Goal: Transaction & Acquisition: Purchase product/service

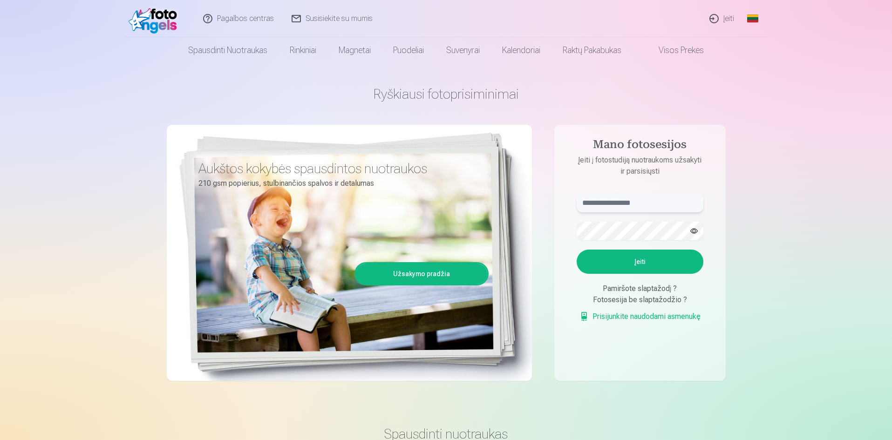
click at [636, 196] on input "text" at bounding box center [639, 203] width 127 height 19
click at [618, 202] on input "**********" at bounding box center [639, 203] width 127 height 19
type input "**********"
click at [636, 262] on button "Įeiti" at bounding box center [639, 262] width 127 height 24
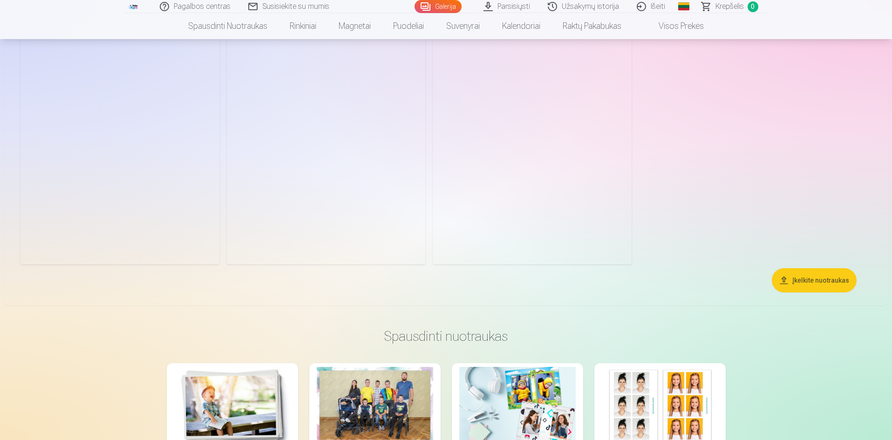
scroll to position [3026, 0]
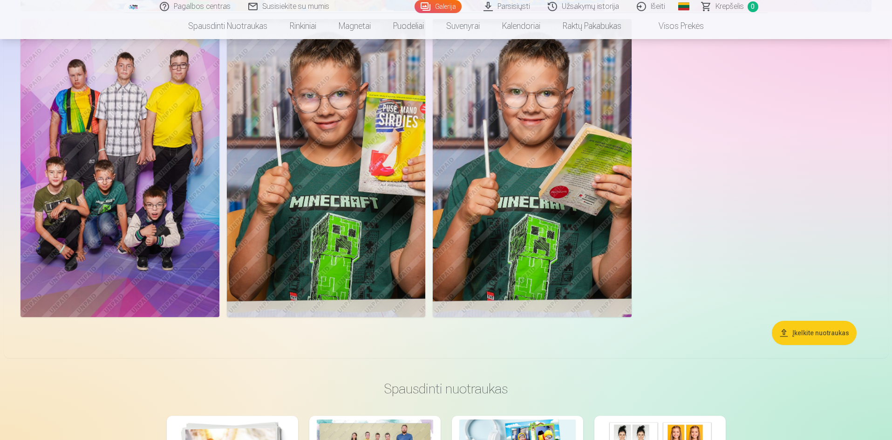
click at [94, 201] on img at bounding box center [119, 168] width 199 height 298
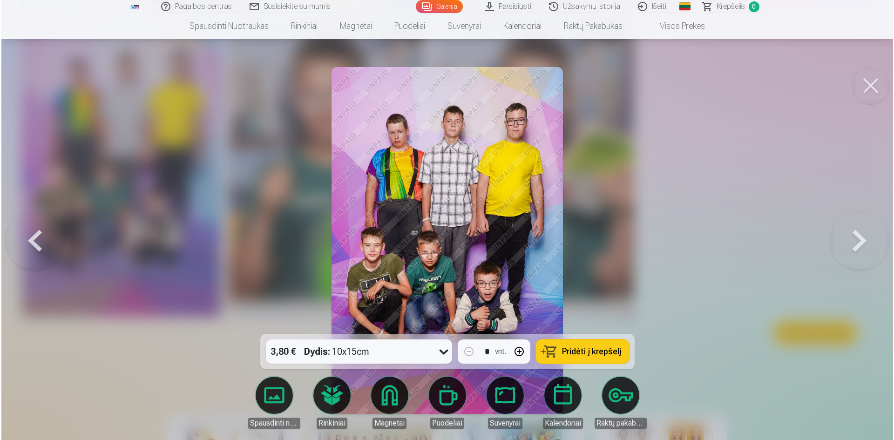
scroll to position [3033, 0]
click at [865, 84] on button at bounding box center [871, 85] width 37 height 37
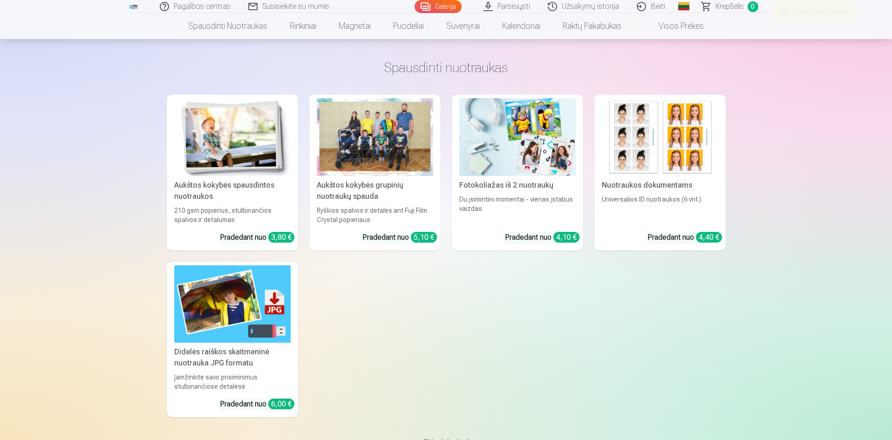
scroll to position [3352, 0]
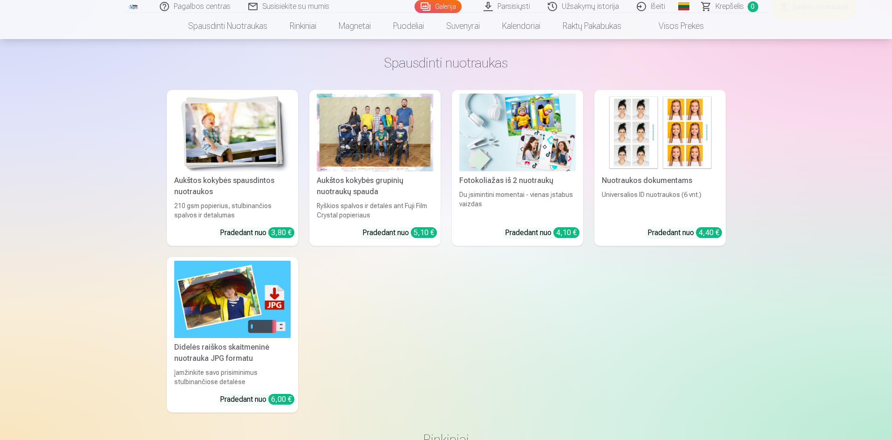
click at [379, 176] on div "Aukštos kokybės grupinių nuotraukų spauda" at bounding box center [375, 186] width 124 height 22
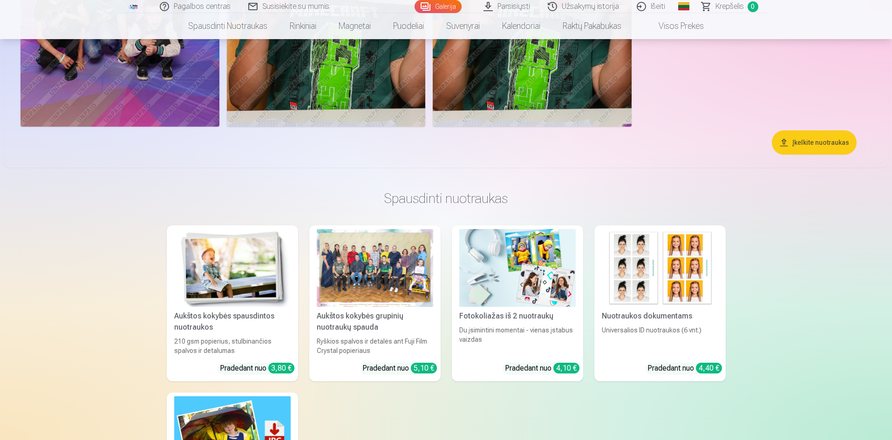
scroll to position [2984, 0]
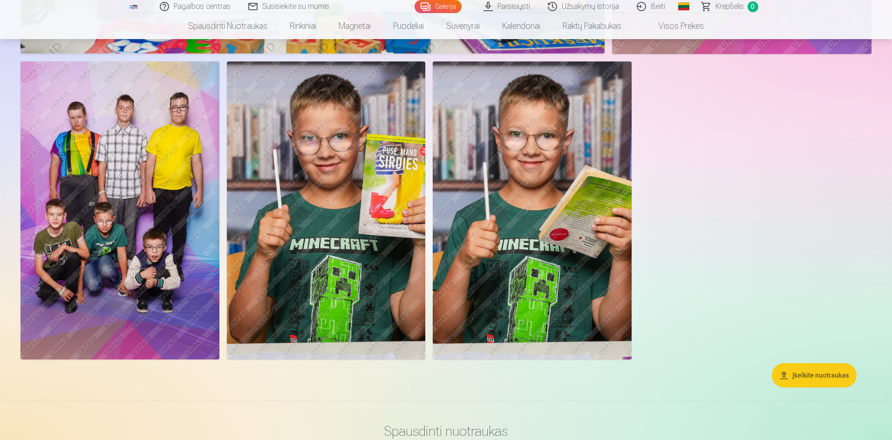
click at [358, 195] on img at bounding box center [326, 210] width 198 height 298
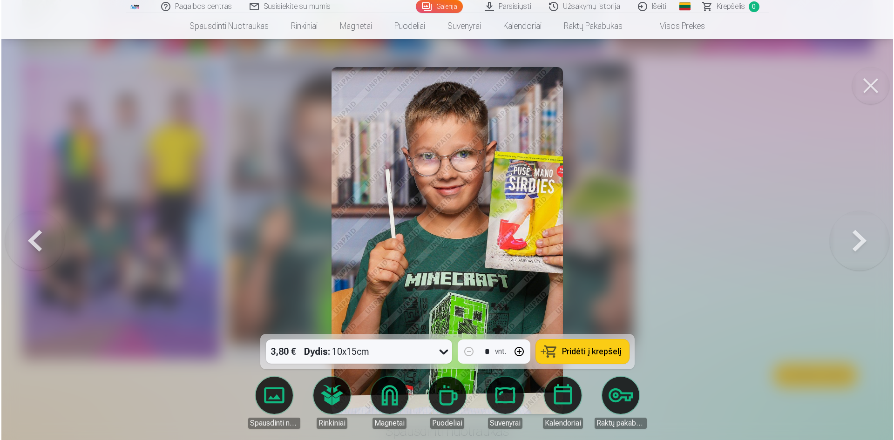
scroll to position [2990, 0]
click at [871, 233] on button at bounding box center [861, 240] width 60 height 168
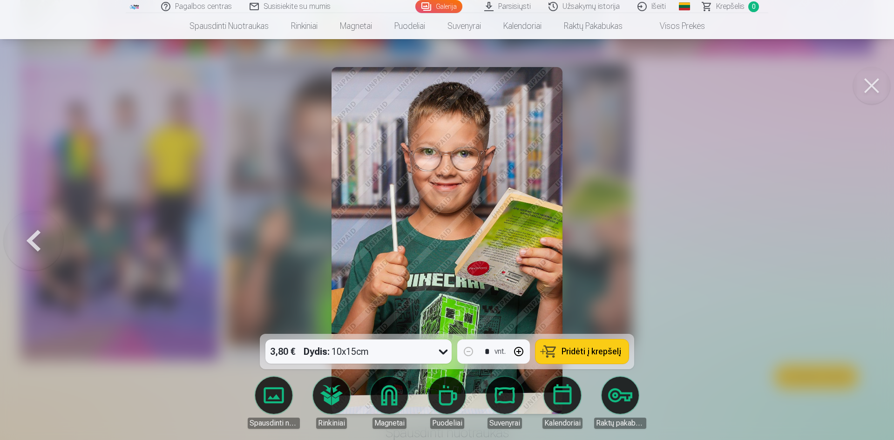
click at [34, 237] on button at bounding box center [34, 240] width 60 height 168
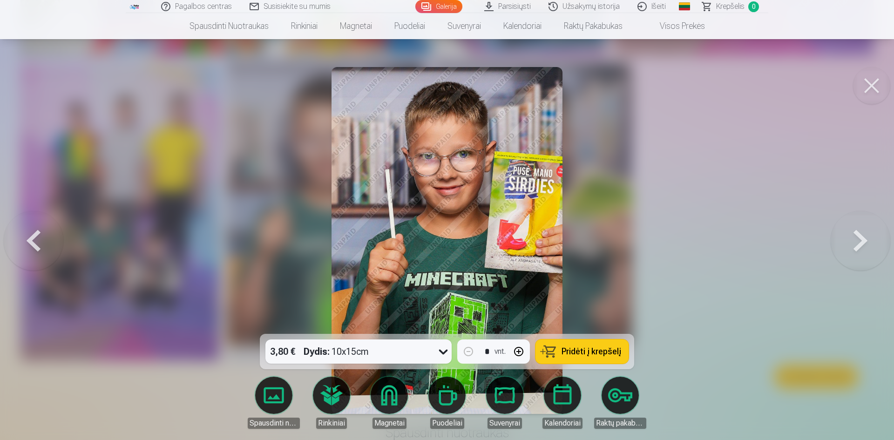
click at [34, 237] on button at bounding box center [34, 240] width 60 height 168
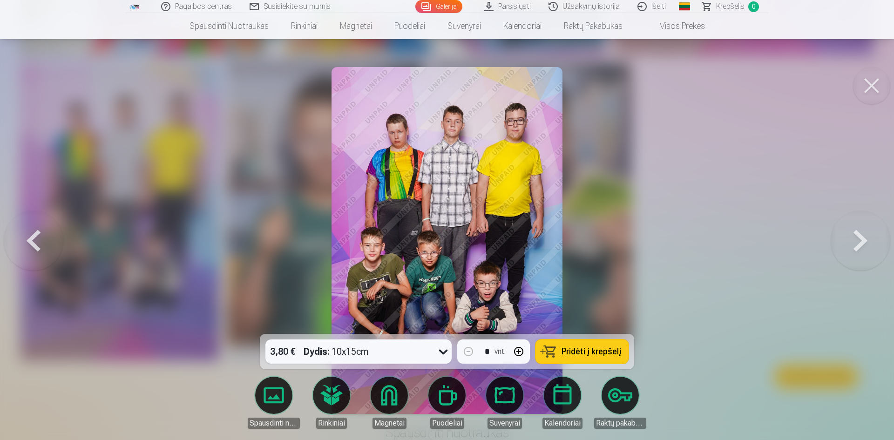
click at [34, 237] on button at bounding box center [34, 240] width 60 height 168
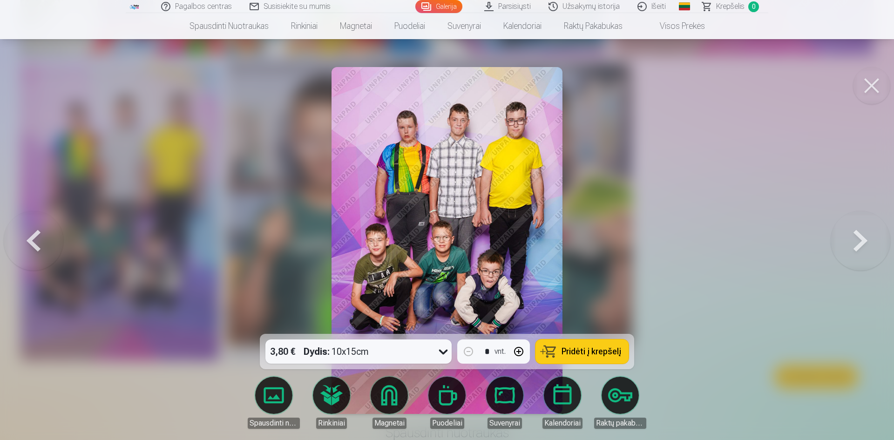
click at [863, 236] on button at bounding box center [861, 240] width 60 height 168
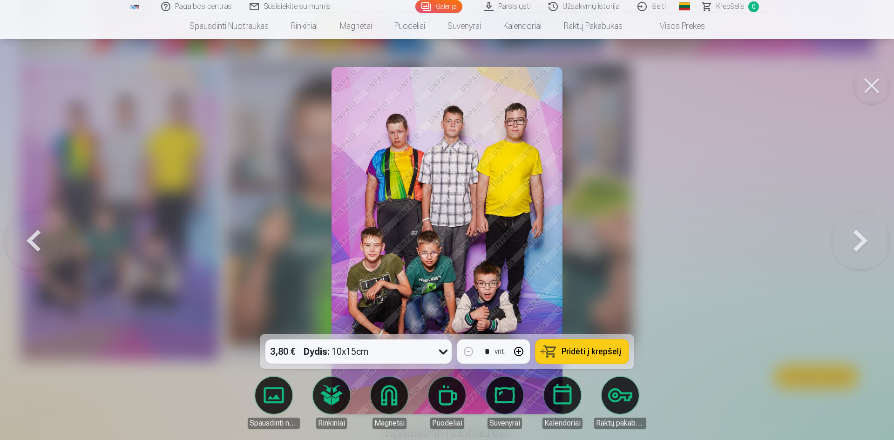
click at [32, 247] on button at bounding box center [34, 240] width 60 height 168
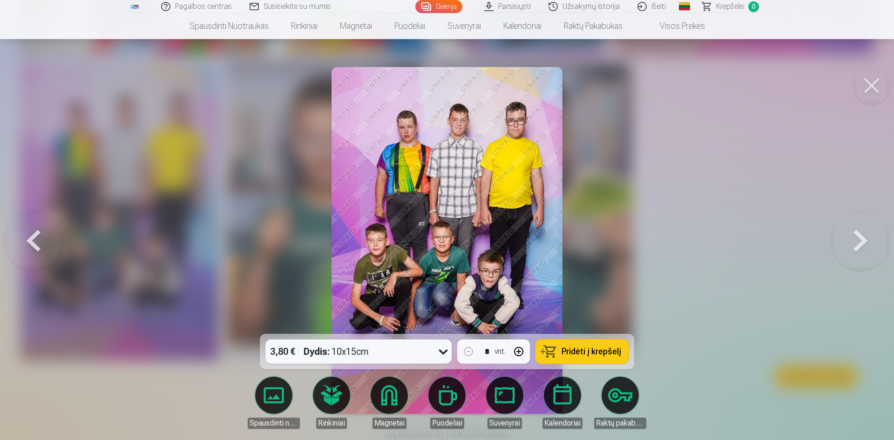
click at [32, 247] on button at bounding box center [34, 240] width 60 height 168
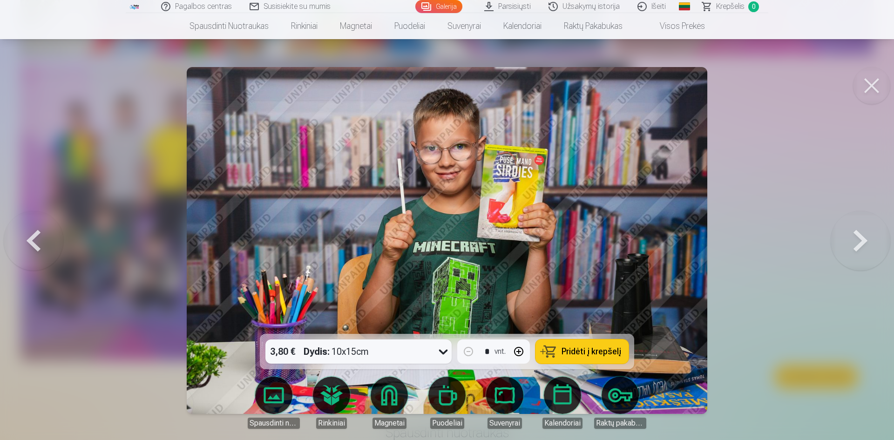
click at [32, 247] on button at bounding box center [34, 240] width 60 height 168
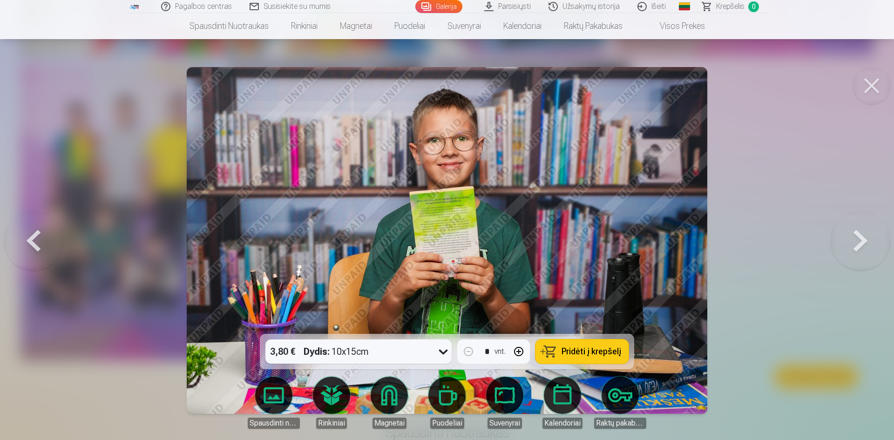
click at [864, 240] on button at bounding box center [861, 240] width 60 height 168
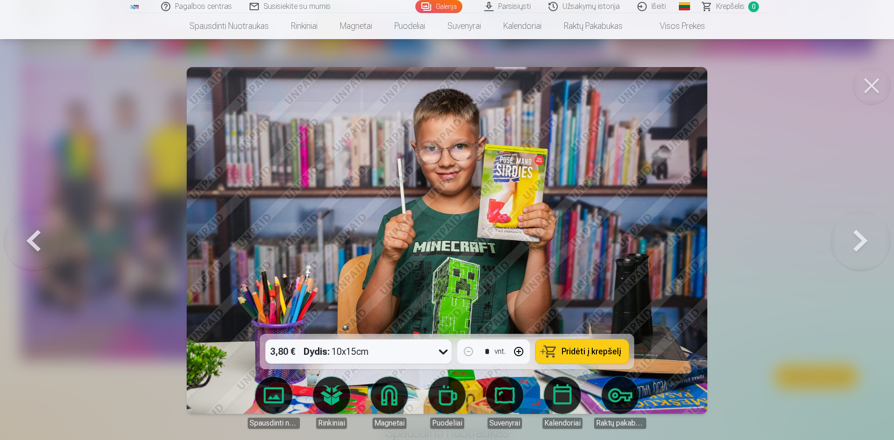
click at [33, 244] on button at bounding box center [34, 240] width 60 height 168
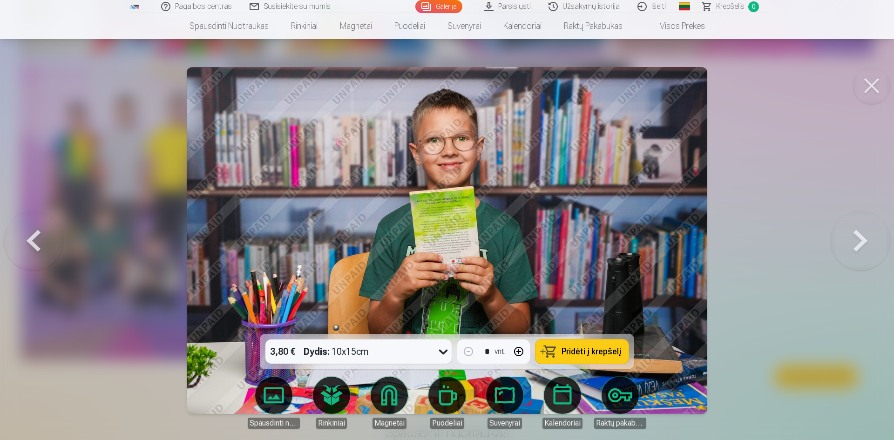
click at [33, 244] on button at bounding box center [34, 240] width 60 height 168
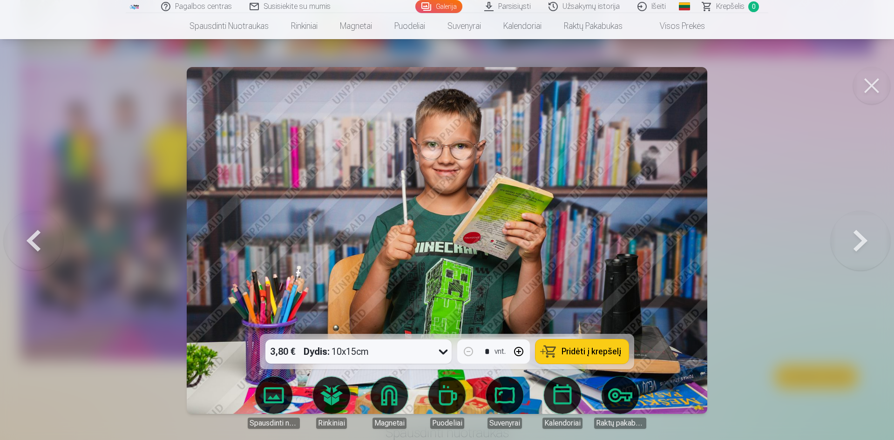
click at [33, 244] on button at bounding box center [34, 240] width 60 height 168
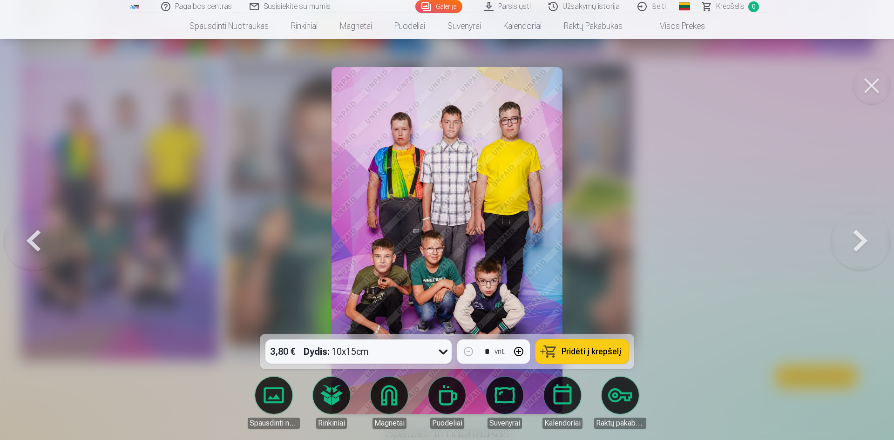
click at [33, 244] on button at bounding box center [34, 240] width 60 height 168
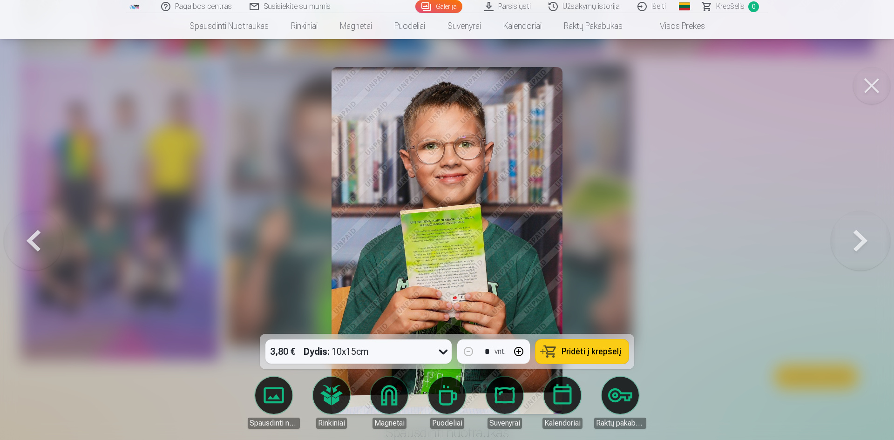
click at [36, 241] on button at bounding box center [34, 240] width 60 height 168
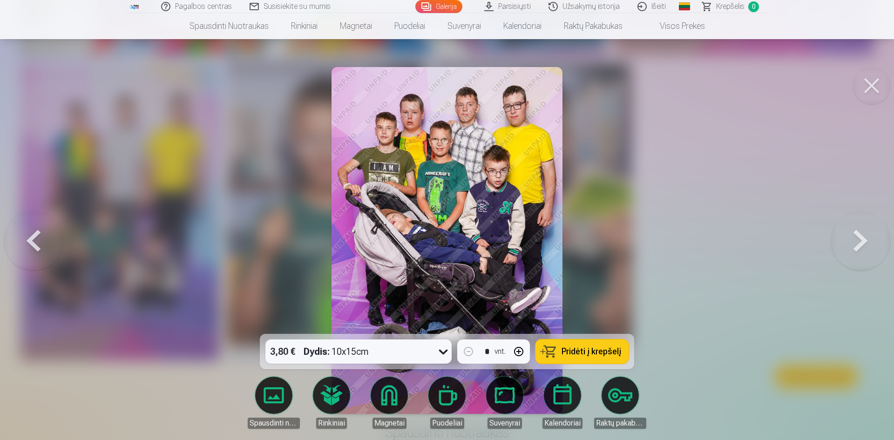
click at [36, 241] on button at bounding box center [34, 240] width 60 height 168
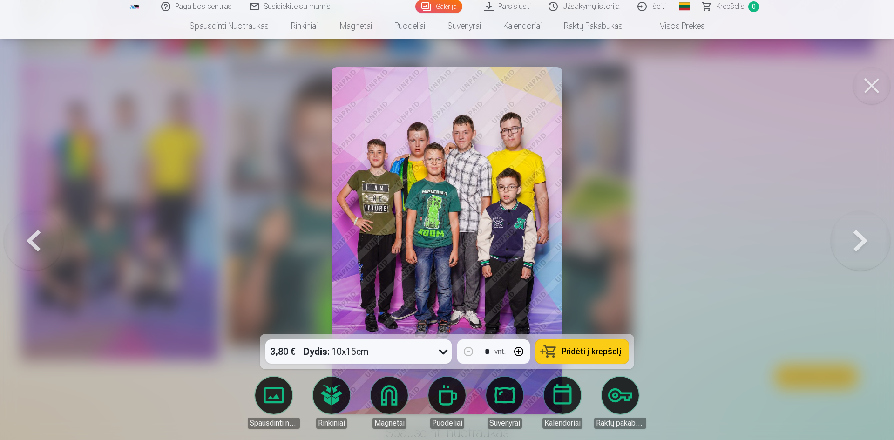
click at [29, 239] on button at bounding box center [34, 240] width 60 height 168
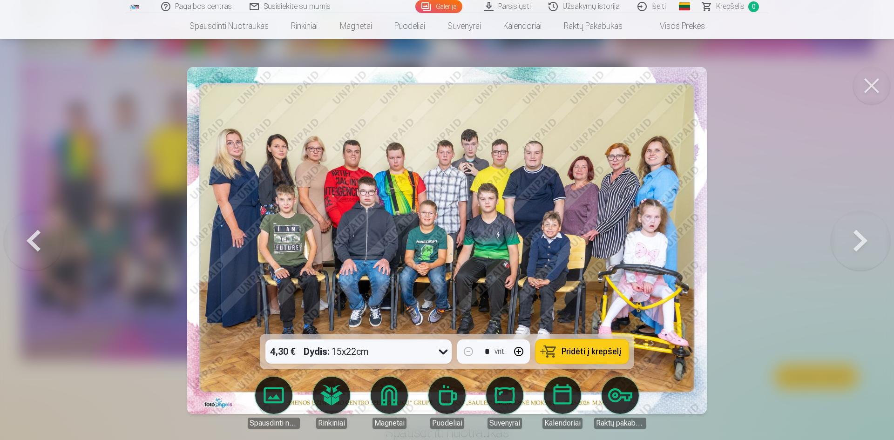
click at [29, 239] on button at bounding box center [34, 240] width 60 height 168
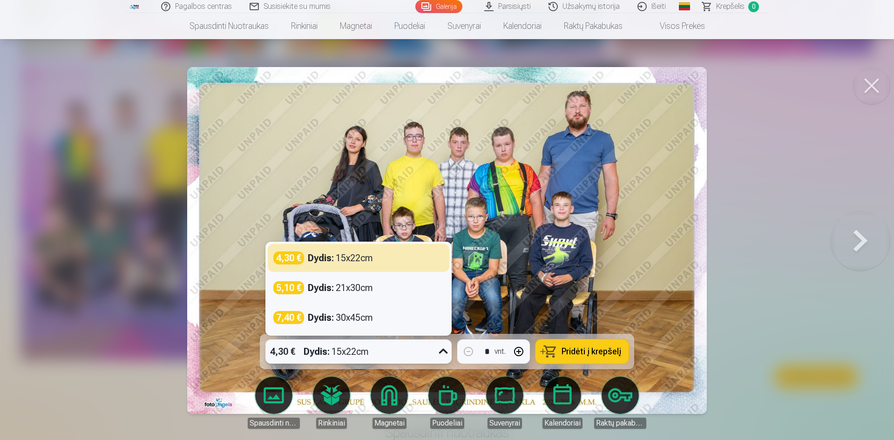
click at [444, 351] on icon at bounding box center [443, 351] width 15 height 15
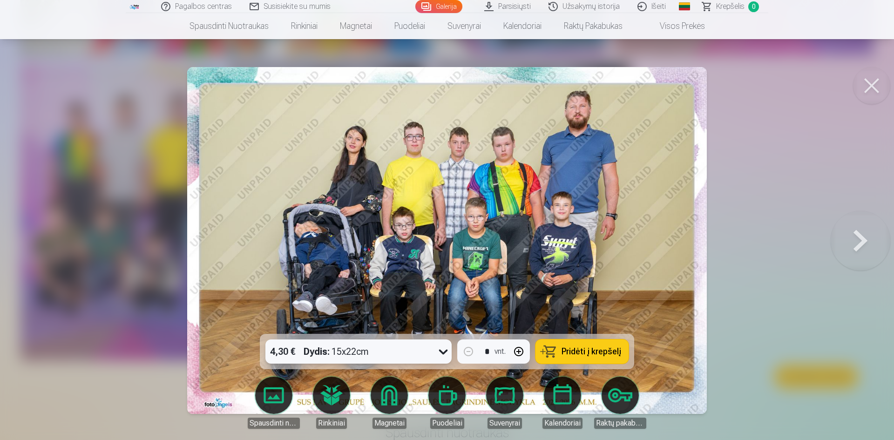
click at [444, 351] on icon at bounding box center [443, 351] width 15 height 15
click at [582, 349] on span "Pridėti į krepšelį" at bounding box center [591, 351] width 60 height 8
click at [872, 234] on button at bounding box center [861, 240] width 60 height 168
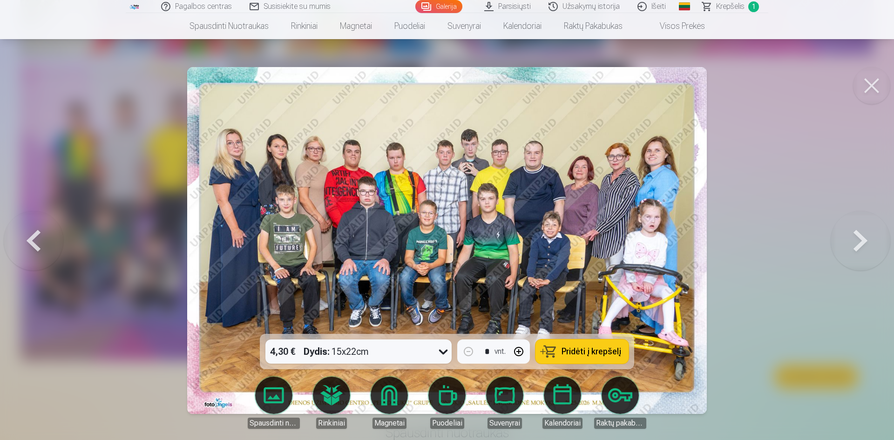
click at [575, 358] on button "Pridėti į krepšelį" at bounding box center [581, 351] width 93 height 24
click at [854, 236] on button at bounding box center [861, 240] width 60 height 168
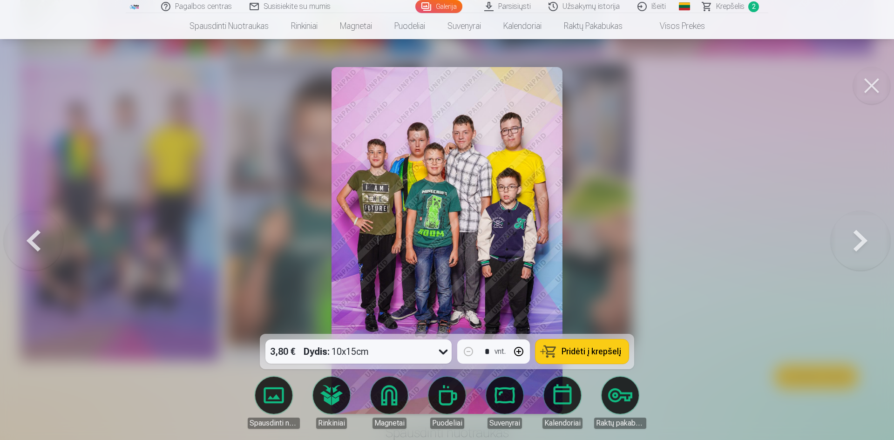
click at [854, 236] on button at bounding box center [861, 240] width 60 height 168
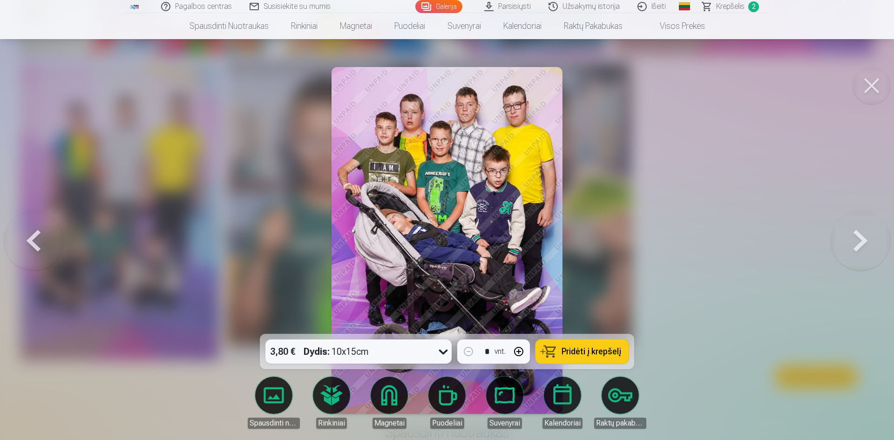
click at [854, 236] on button at bounding box center [861, 240] width 60 height 168
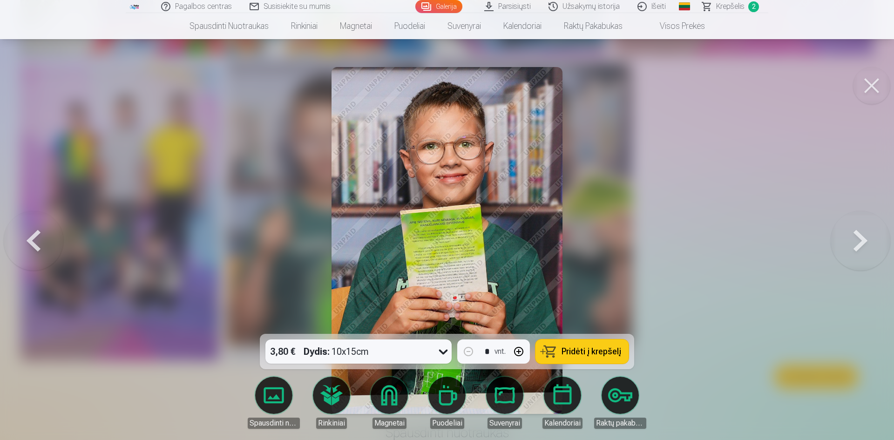
click at [854, 236] on button at bounding box center [861, 240] width 60 height 168
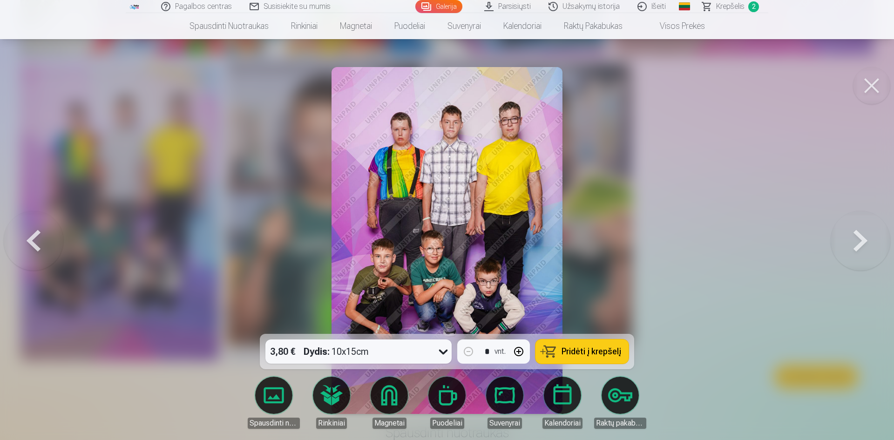
click at [854, 236] on button at bounding box center [861, 240] width 60 height 168
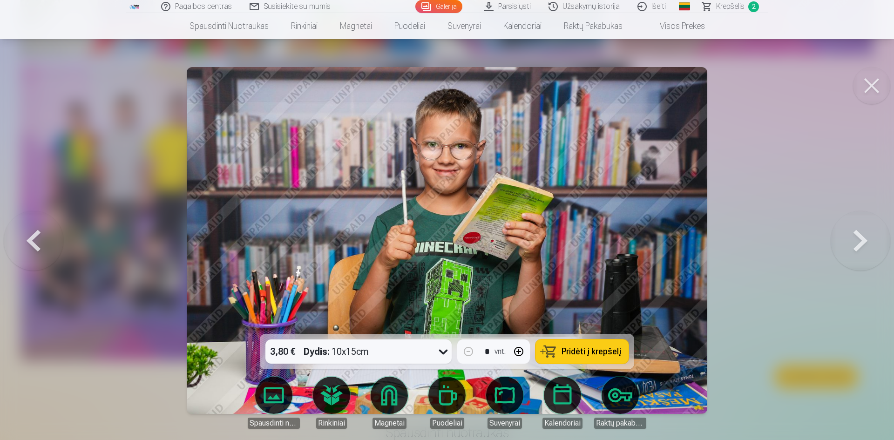
click at [854, 236] on button at bounding box center [861, 240] width 60 height 168
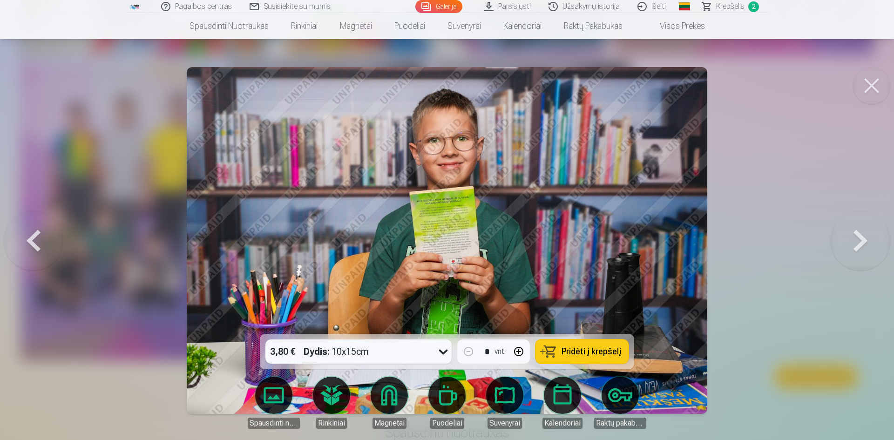
click at [854, 236] on button at bounding box center [861, 240] width 60 height 168
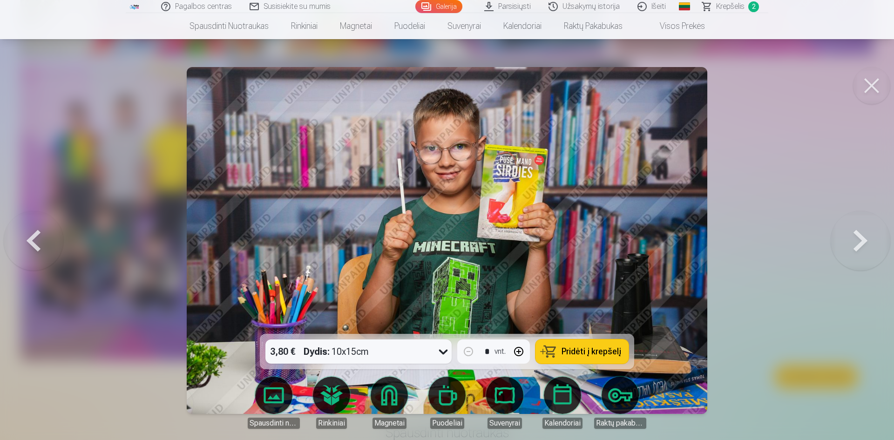
click at [854, 236] on button at bounding box center [861, 240] width 60 height 168
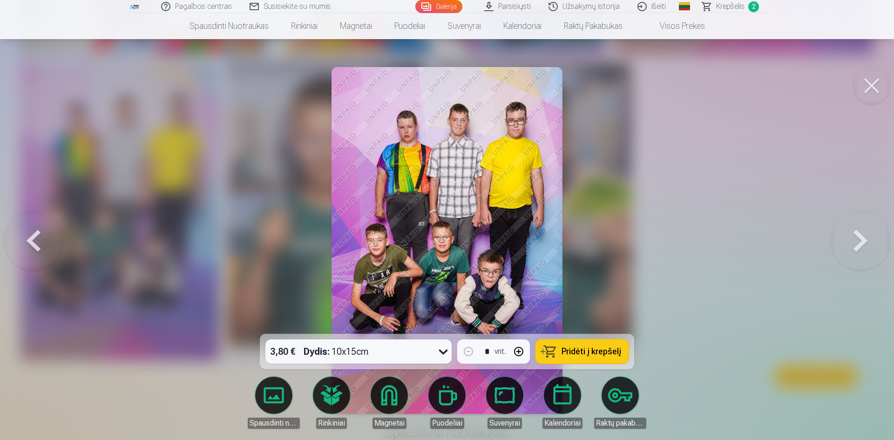
click at [854, 236] on button at bounding box center [861, 240] width 60 height 168
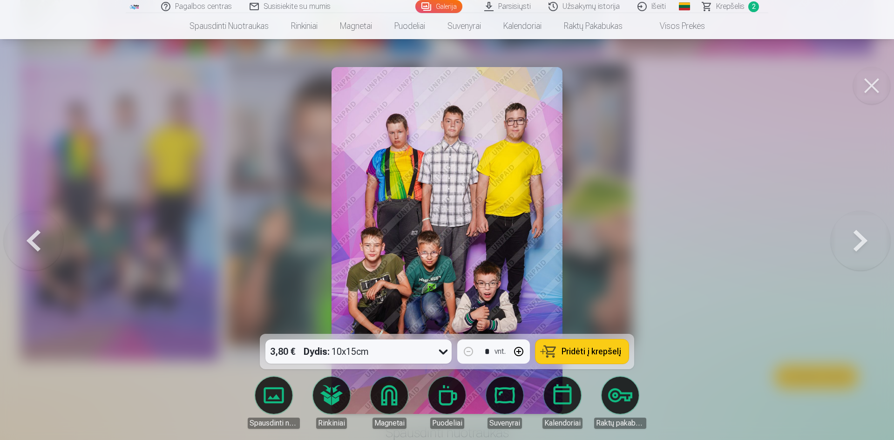
click at [854, 236] on button at bounding box center [861, 240] width 60 height 168
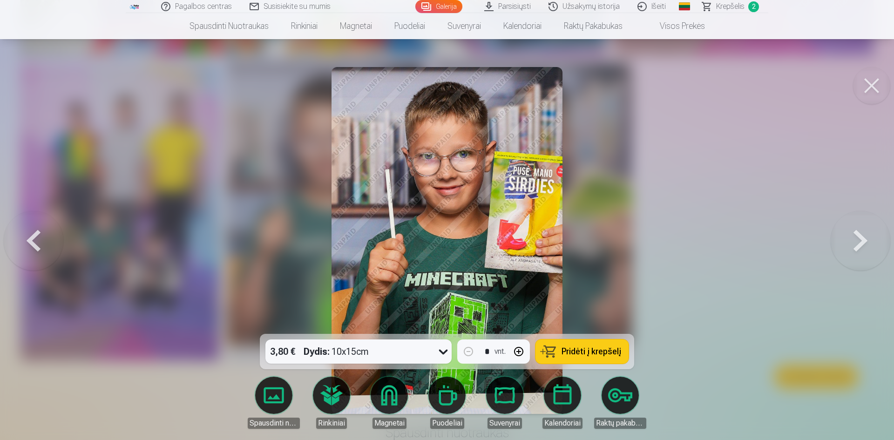
click at [854, 236] on button at bounding box center [861, 240] width 60 height 168
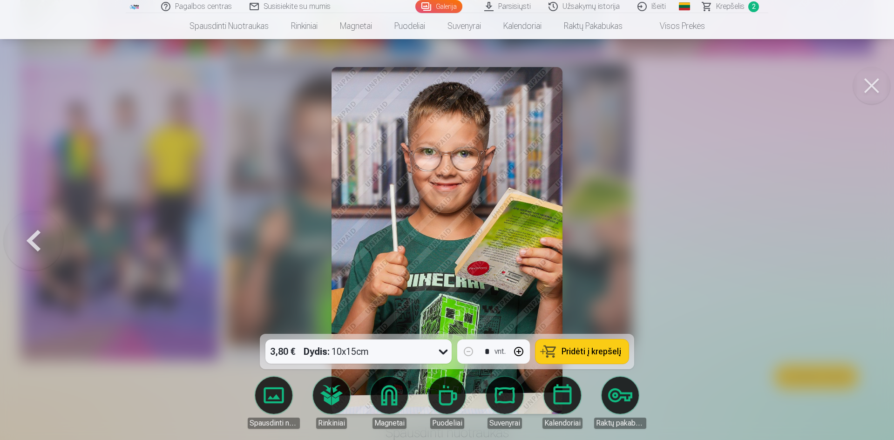
click at [854, 236] on div at bounding box center [447, 220] width 894 height 440
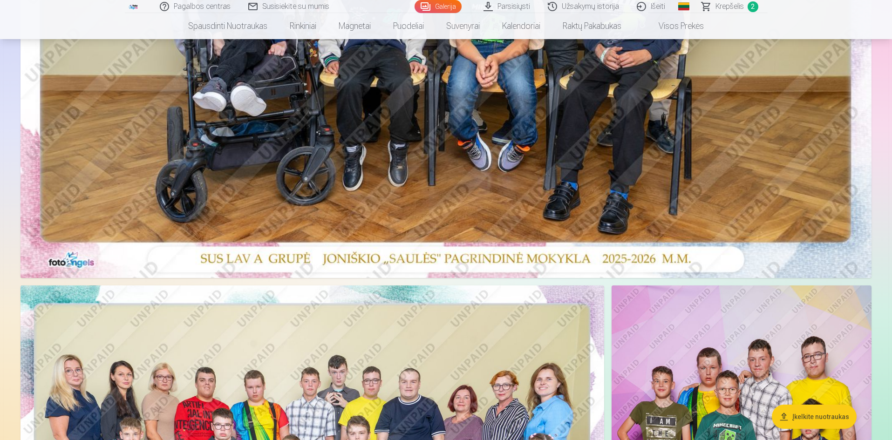
scroll to position [284, 0]
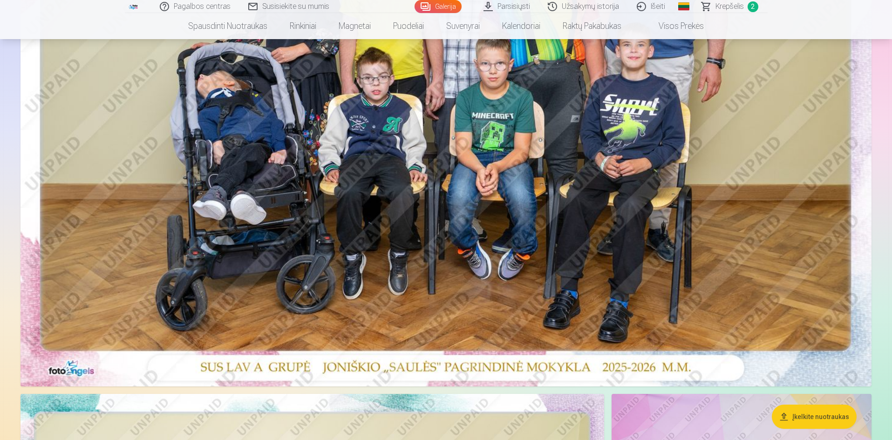
click at [733, 7] on span "Krepšelis" at bounding box center [729, 6] width 28 height 11
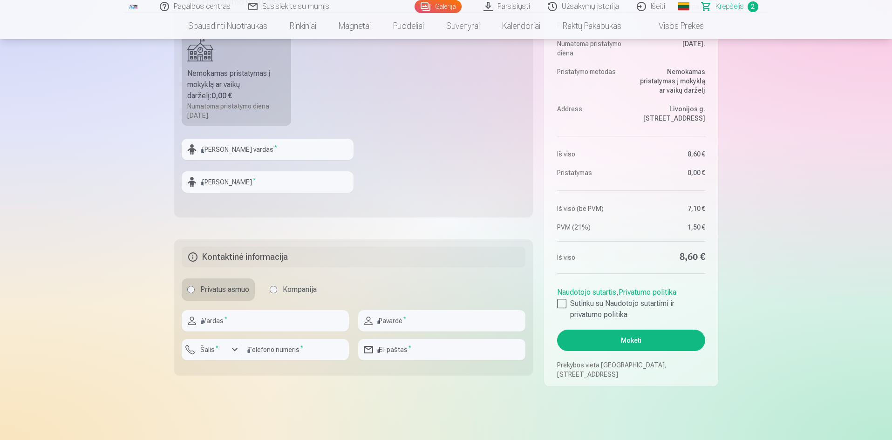
scroll to position [372, 0]
click at [214, 151] on input "text" at bounding box center [268, 148] width 172 height 21
type input "********"
click at [223, 186] on input "text" at bounding box center [268, 181] width 172 height 21
type input "*********"
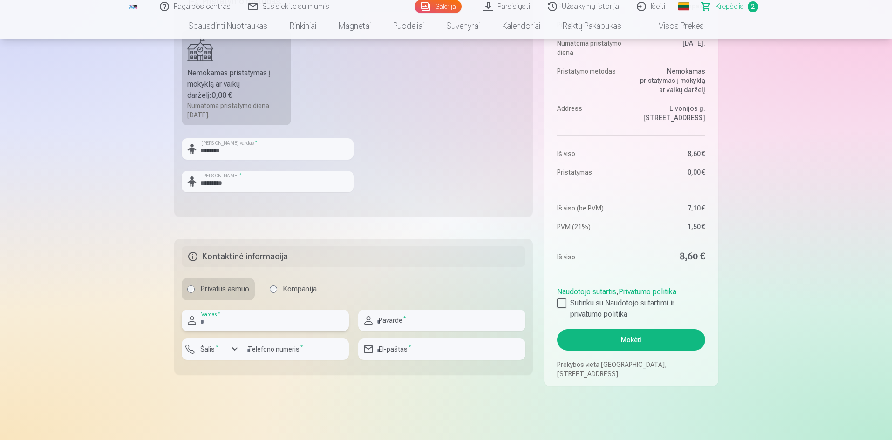
click at [279, 319] on input "text" at bounding box center [265, 320] width 167 height 21
drag, startPoint x: 269, startPoint y: 326, endPoint x: 214, endPoint y: 325, distance: 54.5
click at [214, 325] on input "**********" at bounding box center [265, 320] width 167 height 21
type input "****"
click at [398, 323] on input "text" at bounding box center [441, 320] width 167 height 21
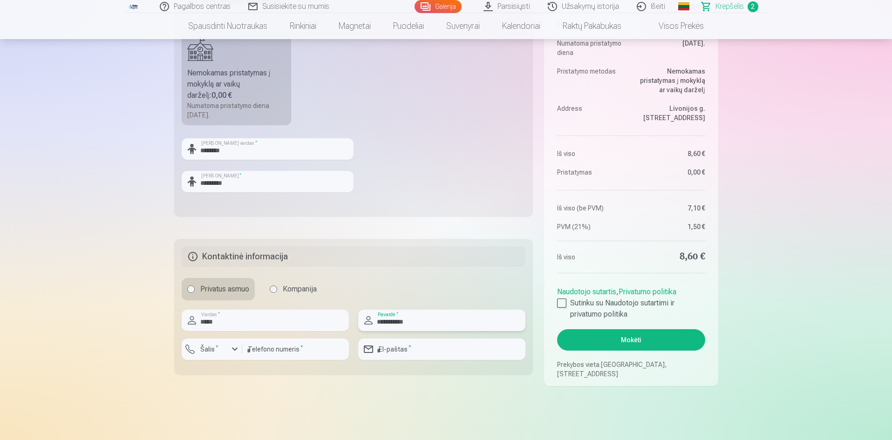
type input "**********"
click at [279, 345] on input "number" at bounding box center [295, 348] width 107 height 21
click at [233, 355] on button "Šalis *" at bounding box center [212, 348] width 61 height 21
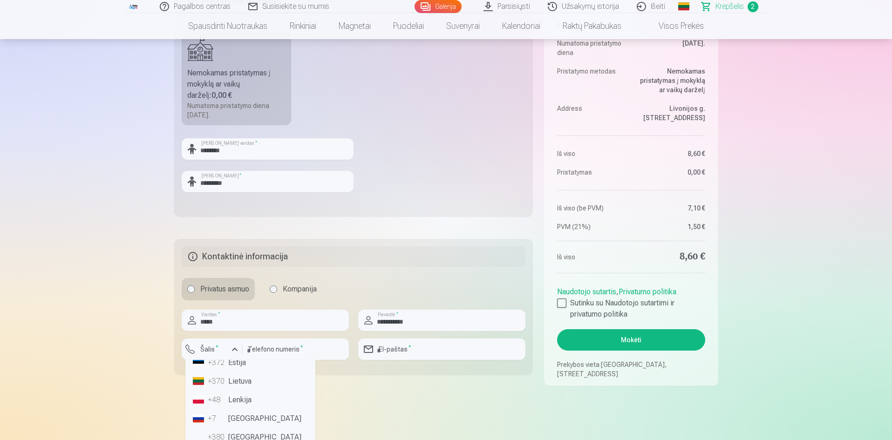
scroll to position [140, 0]
click at [214, 342] on button "Šalis *" at bounding box center [212, 348] width 61 height 21
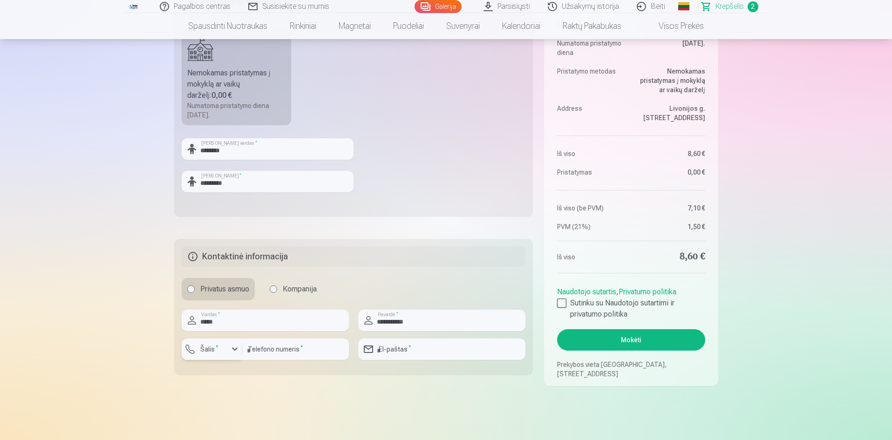
click at [214, 352] on label "Šalis *" at bounding box center [209, 349] width 26 height 9
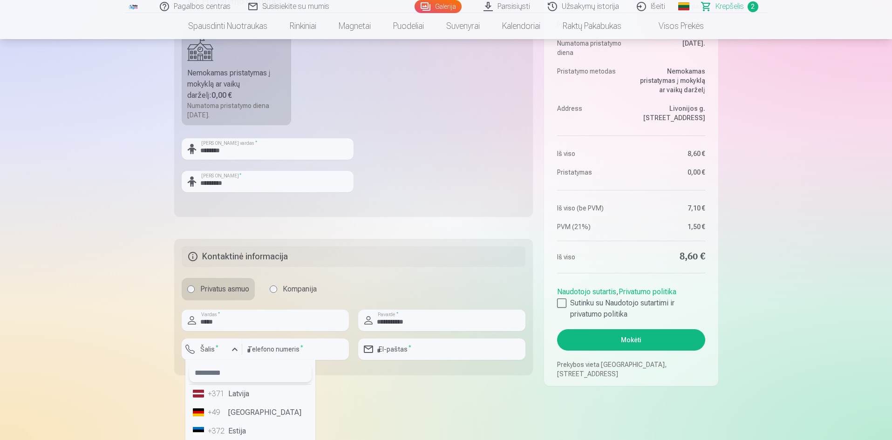
click at [223, 372] on input "text" at bounding box center [250, 373] width 122 height 19
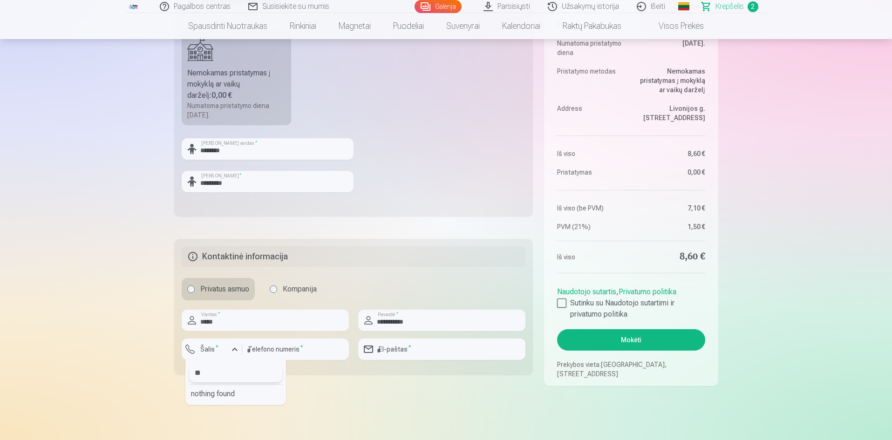
type input "*"
click at [224, 372] on input "****" at bounding box center [235, 373] width 93 height 19
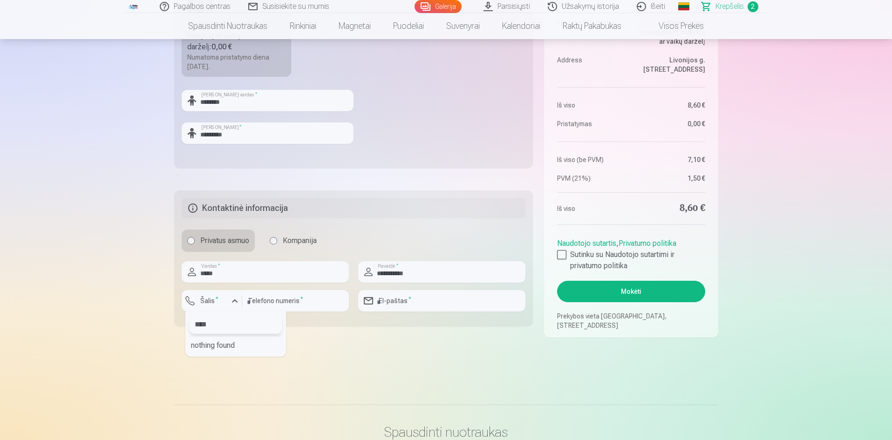
scroll to position [466, 0]
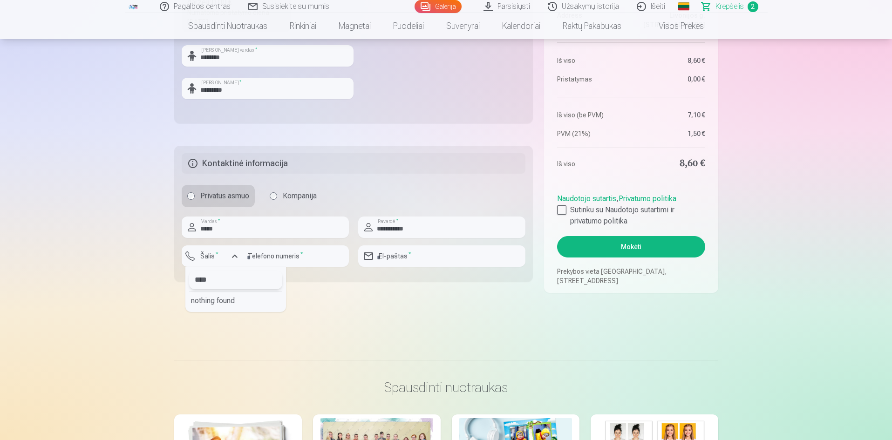
type input "****"
click at [221, 255] on div "button" at bounding box center [214, 257] width 28 height 9
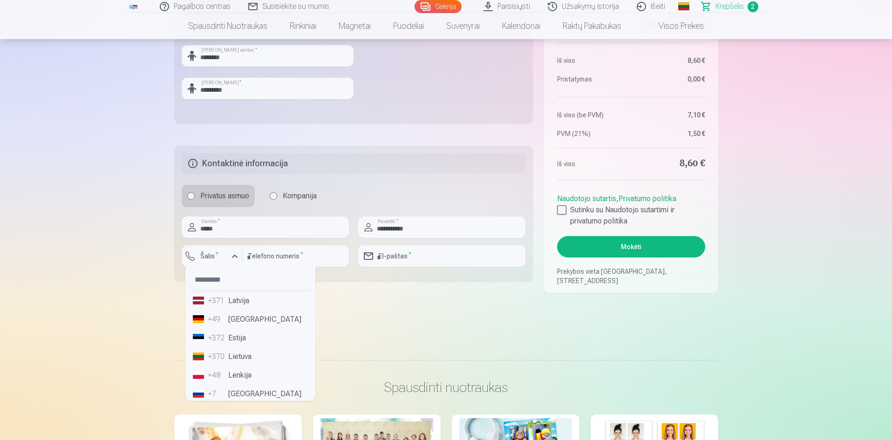
drag, startPoint x: 240, startPoint y: 359, endPoint x: 249, endPoint y: 348, distance: 14.3
click at [242, 359] on li "+370 Lietuva" at bounding box center [250, 356] width 122 height 19
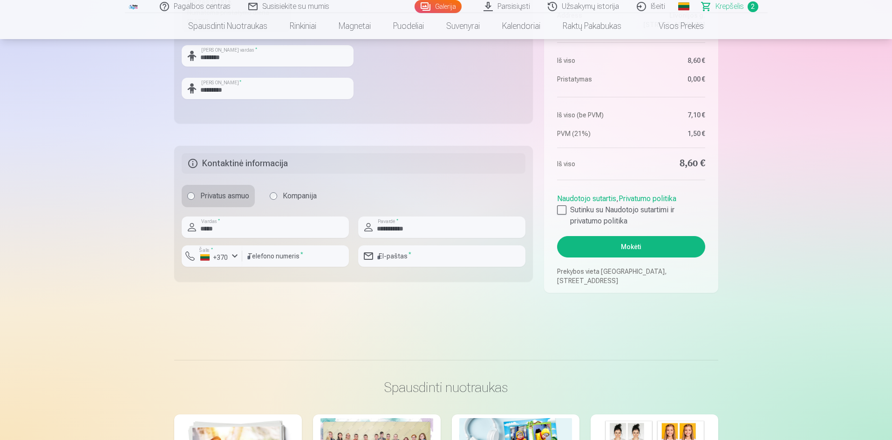
click at [282, 240] on div at bounding box center [265, 241] width 167 height 7
click at [281, 255] on input "number" at bounding box center [295, 255] width 107 height 21
type input "********"
click at [391, 250] on input "email" at bounding box center [441, 255] width 167 height 21
type input "**********"
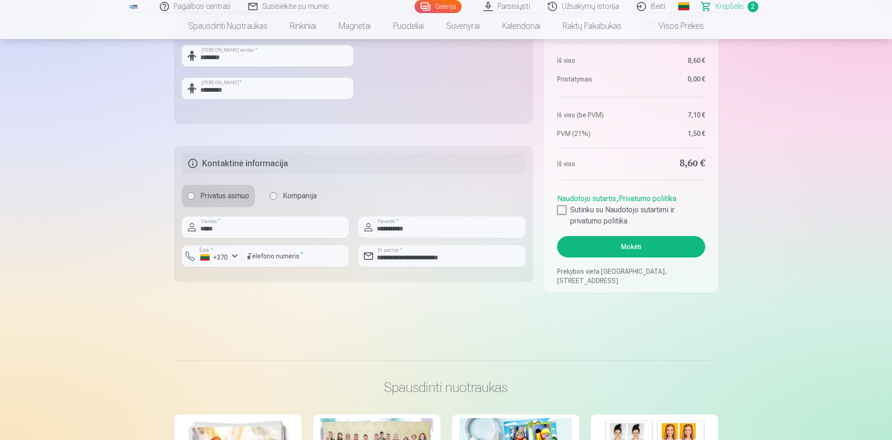
drag, startPoint x: 561, startPoint y: 210, endPoint x: 636, endPoint y: 229, distance: 76.8
click at [565, 212] on div at bounding box center [561, 209] width 9 height 9
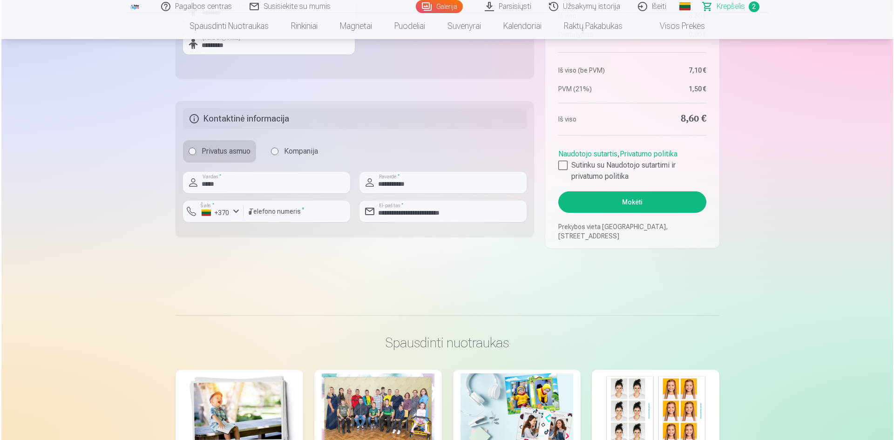
scroll to position [512, 0]
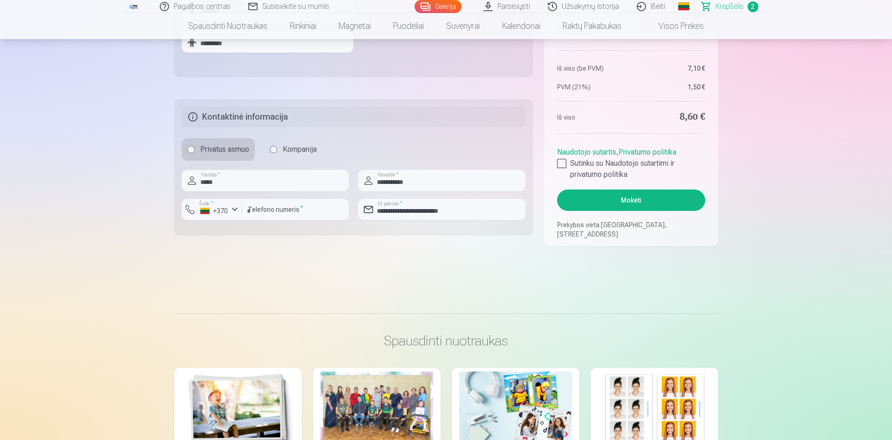
click at [642, 198] on button "Mokėti" at bounding box center [631, 199] width 148 height 21
